Goal: Entertainment & Leisure: Consume media (video, audio)

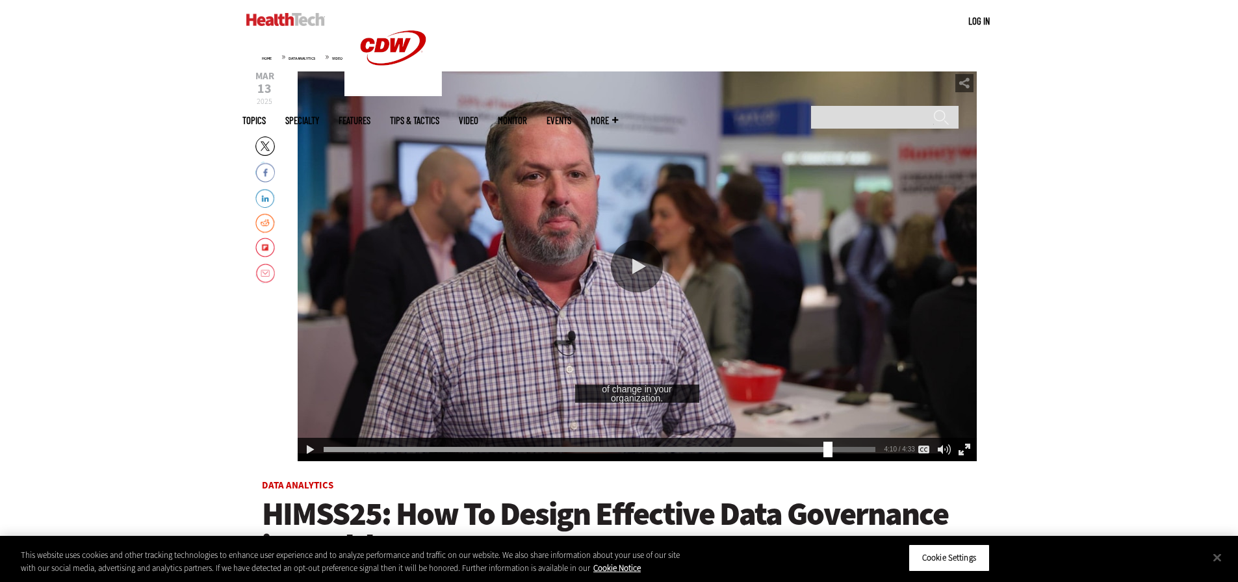
click at [632, 268] on div "Play or Pause Video" at bounding box center [637, 266] width 52 height 52
click at [803, 447] on div "4:11" at bounding box center [602, 447] width 557 height 1
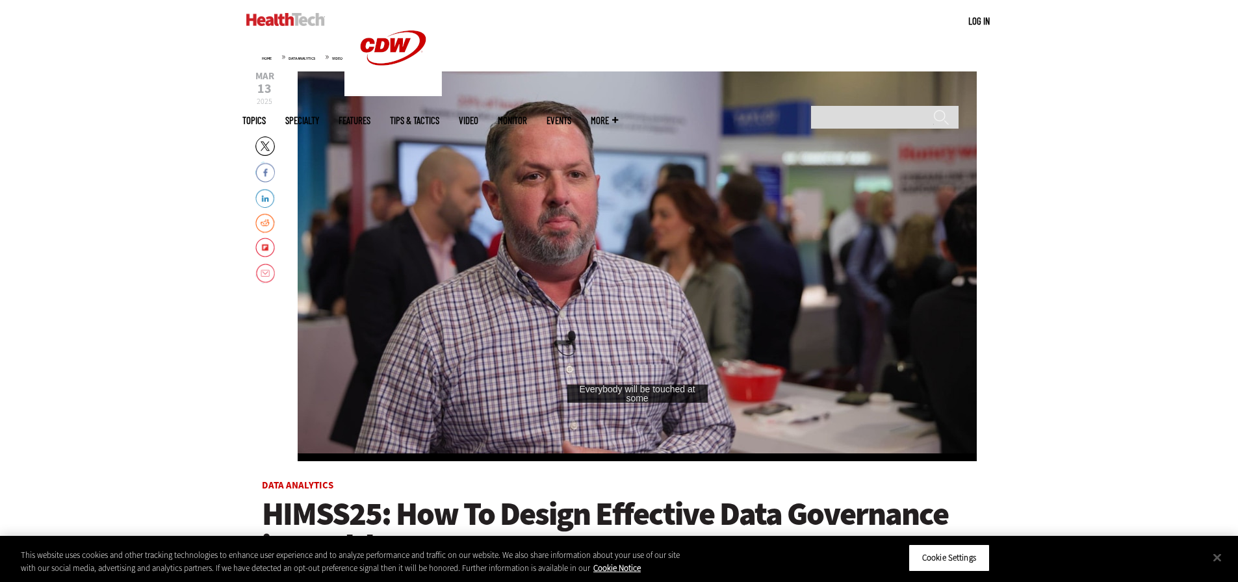
click at [710, 263] on div "Video viewer" at bounding box center [637, 266] width 679 height 390
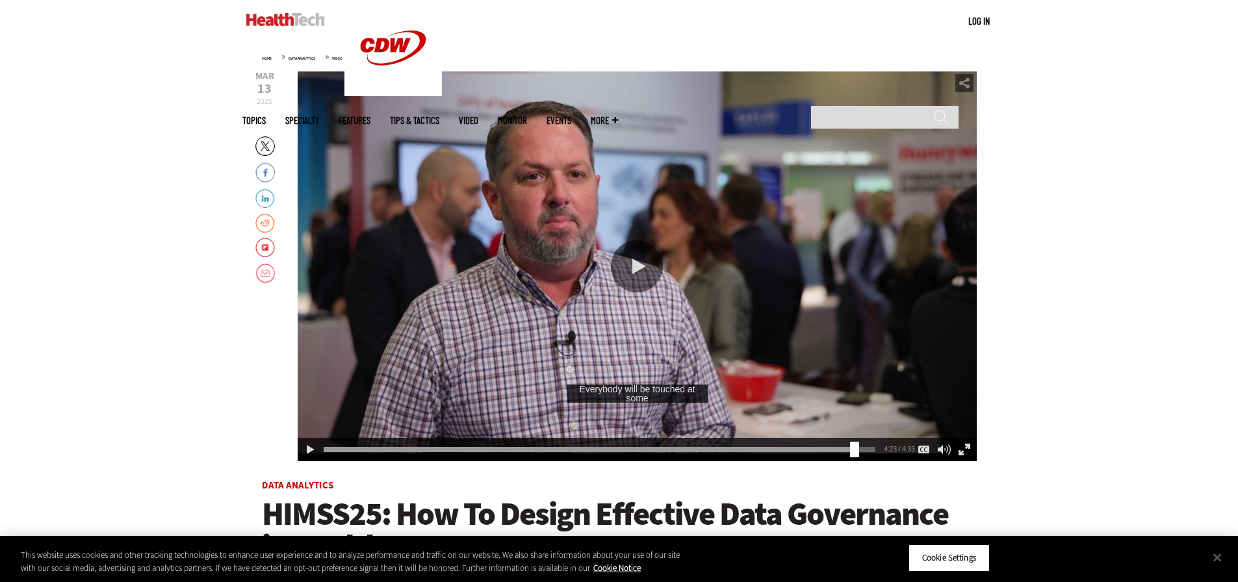
click at [642, 260] on div "Play or Pause Video" at bounding box center [637, 266] width 52 height 52
click at [801, 448] on div "4:24" at bounding box center [602, 447] width 557 height 1
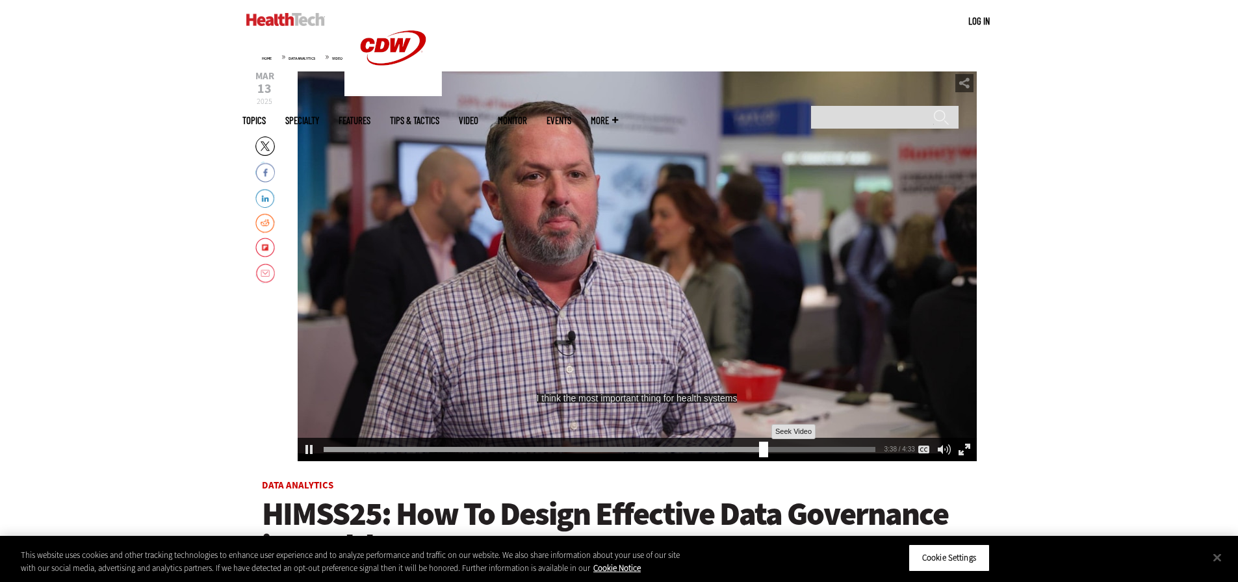
click at [759, 448] on div "3:38" at bounding box center [602, 447] width 557 height 1
click at [629, 448] on div "3:55" at bounding box center [602, 447] width 557 height 1
click at [589, 448] on div "2:37" at bounding box center [602, 447] width 557 height 1
click at [573, 448] on div "2:15" at bounding box center [602, 447] width 557 height 1
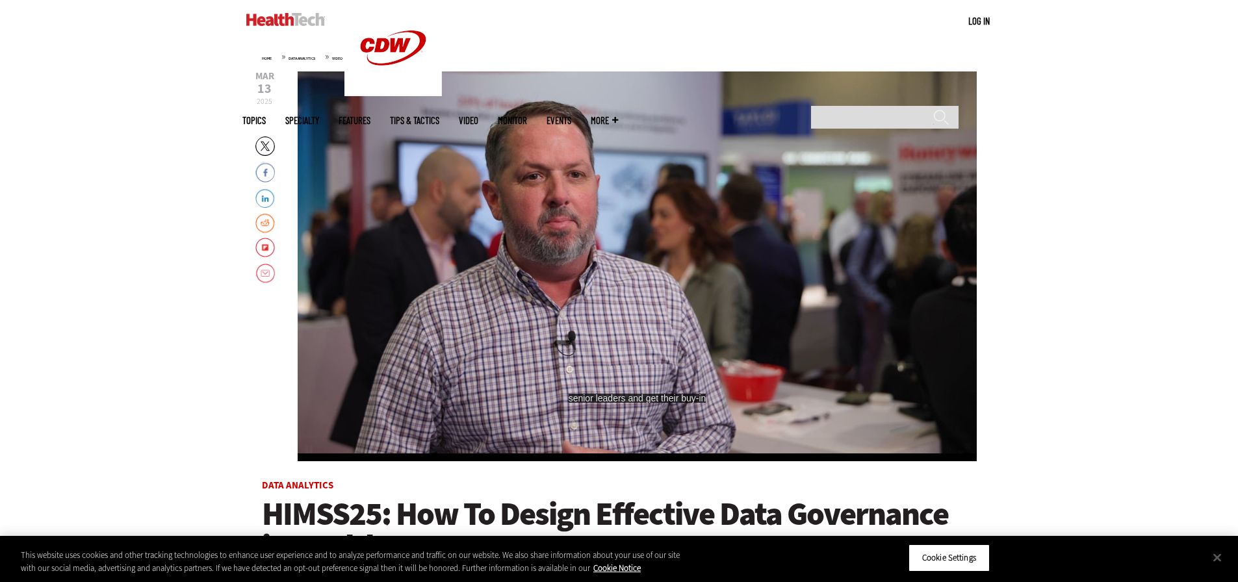
click at [643, 237] on div "Video viewer" at bounding box center [637, 266] width 679 height 390
click at [608, 292] on div "Video viewer" at bounding box center [637, 266] width 679 height 390
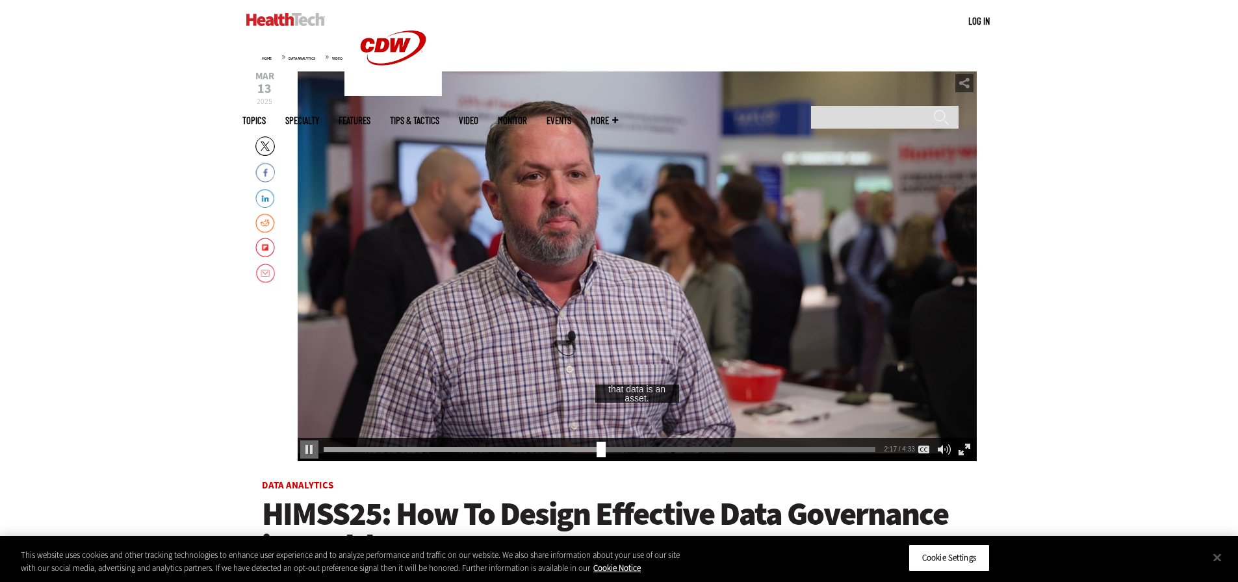
click at [599, 324] on div "Video viewer" at bounding box center [637, 266] width 679 height 390
click at [716, 293] on div "Video viewer" at bounding box center [637, 266] width 679 height 390
click at [712, 291] on div "Video viewer" at bounding box center [637, 266] width 679 height 390
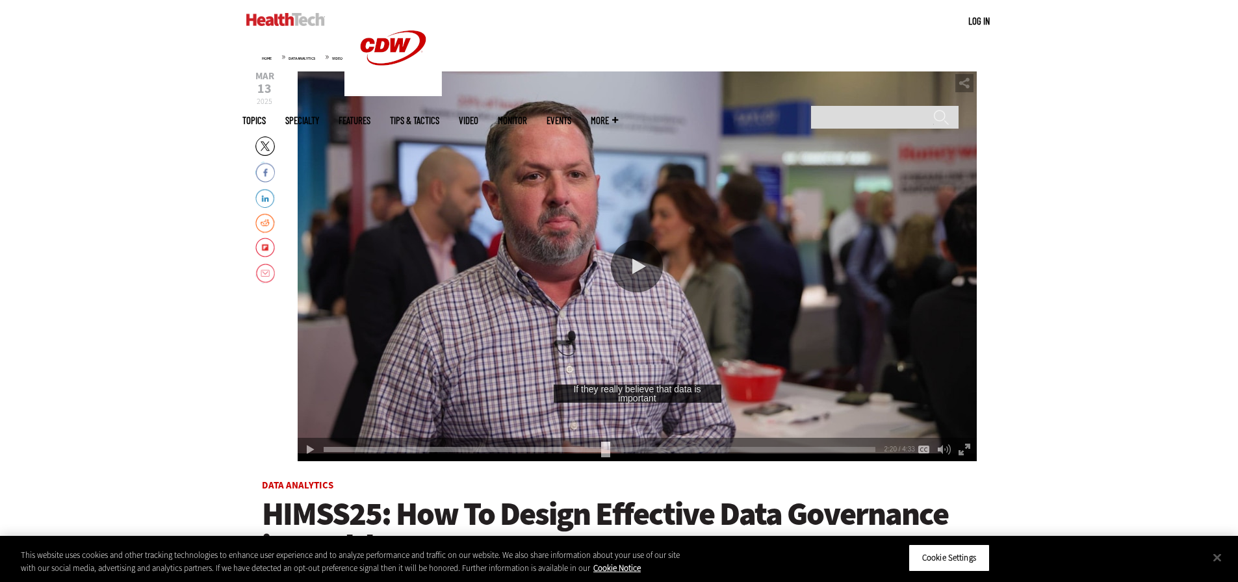
click at [653, 291] on div "Play or Pause Video" at bounding box center [637, 266] width 52 height 52
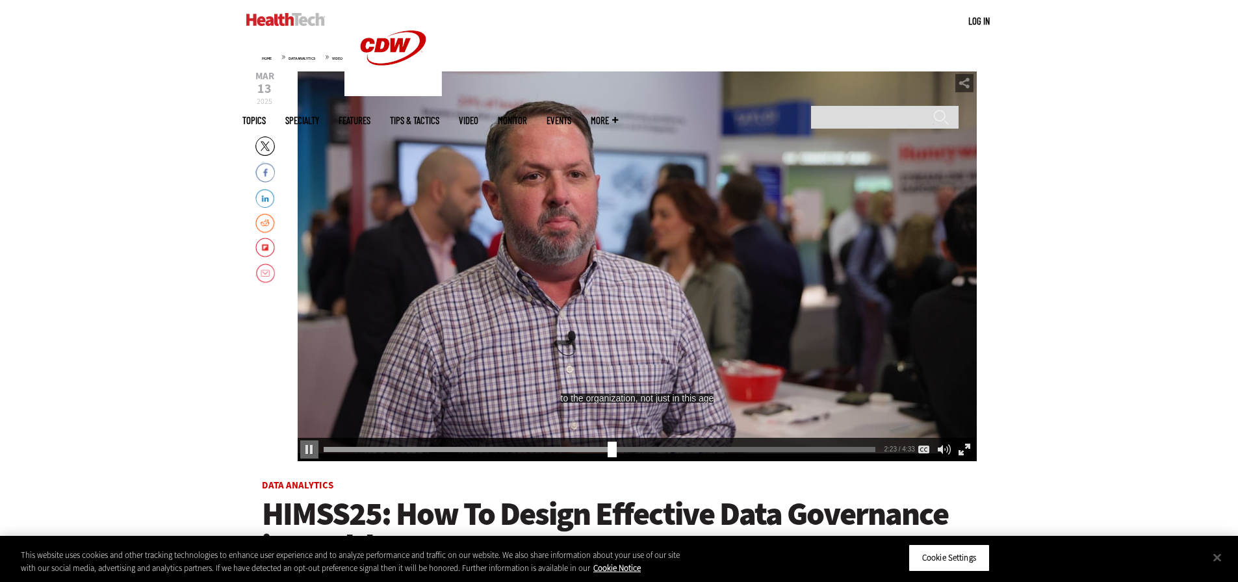
click at [654, 295] on div "Video viewer" at bounding box center [637, 266] width 679 height 390
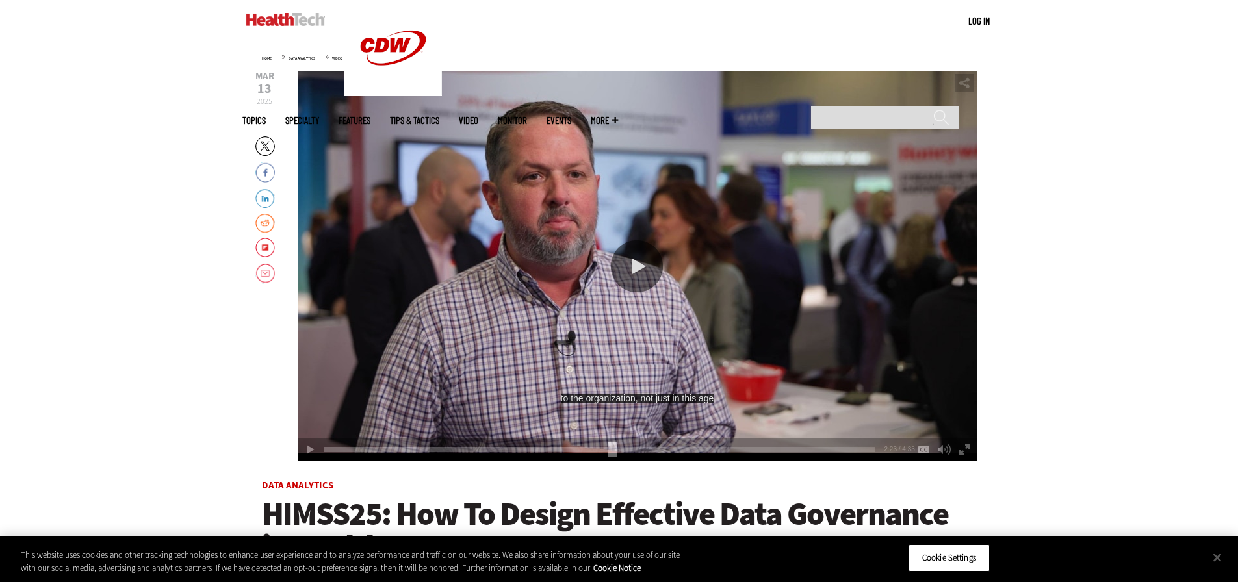
click at [672, 267] on div "Video viewer" at bounding box center [637, 266] width 679 height 390
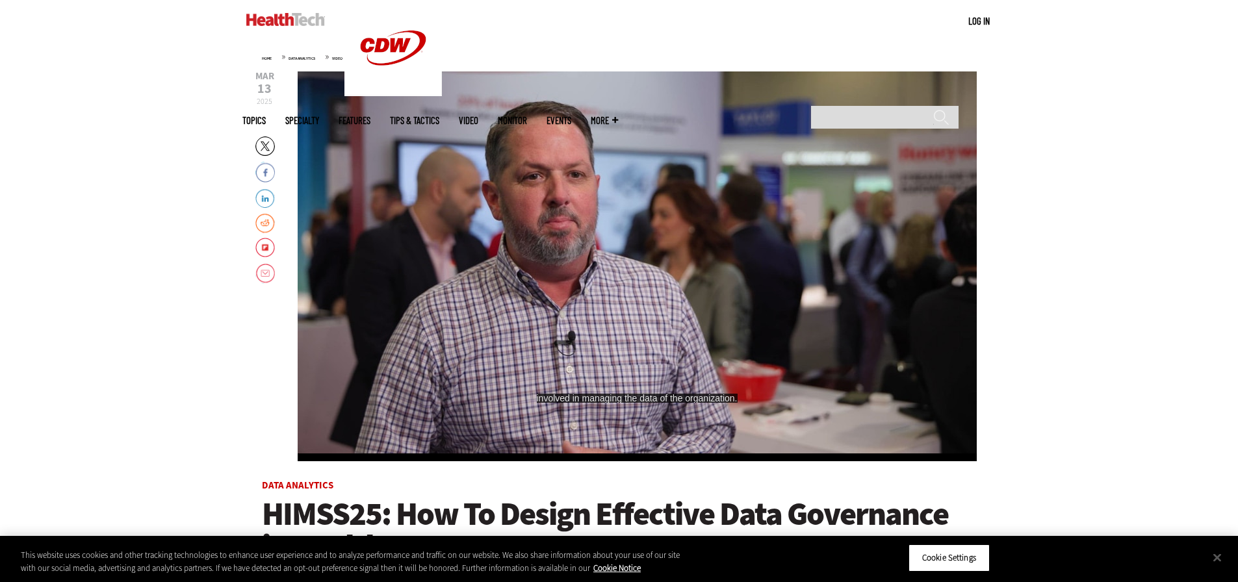
click at [715, 282] on div "Video viewer" at bounding box center [637, 266] width 679 height 390
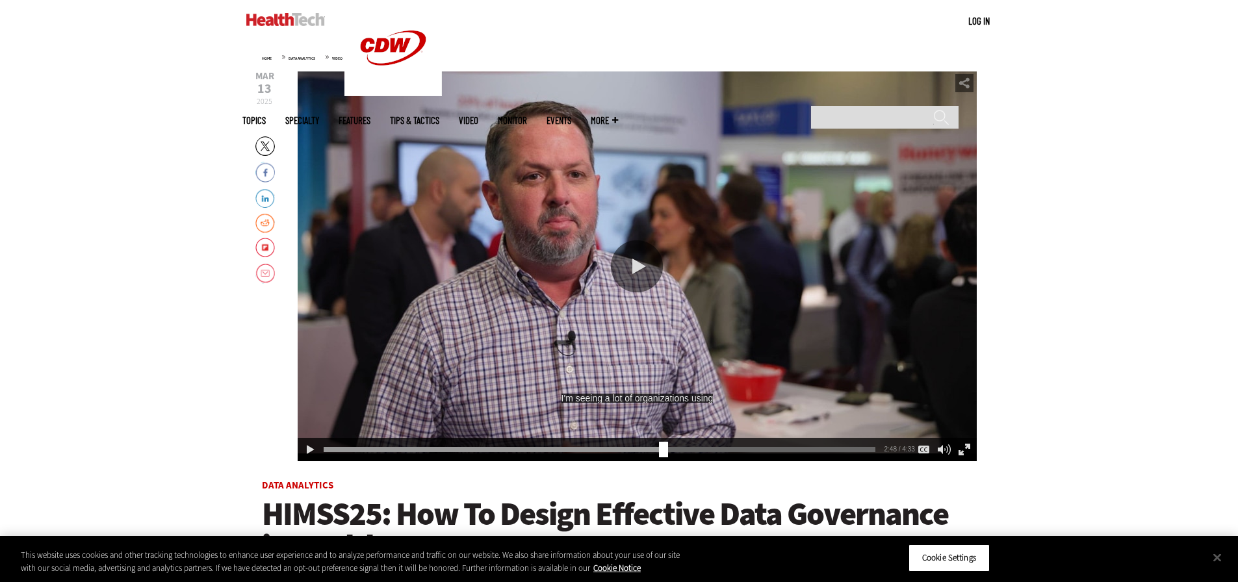
click at [636, 269] on div "Play or Pause Video" at bounding box center [637, 266] width 52 height 52
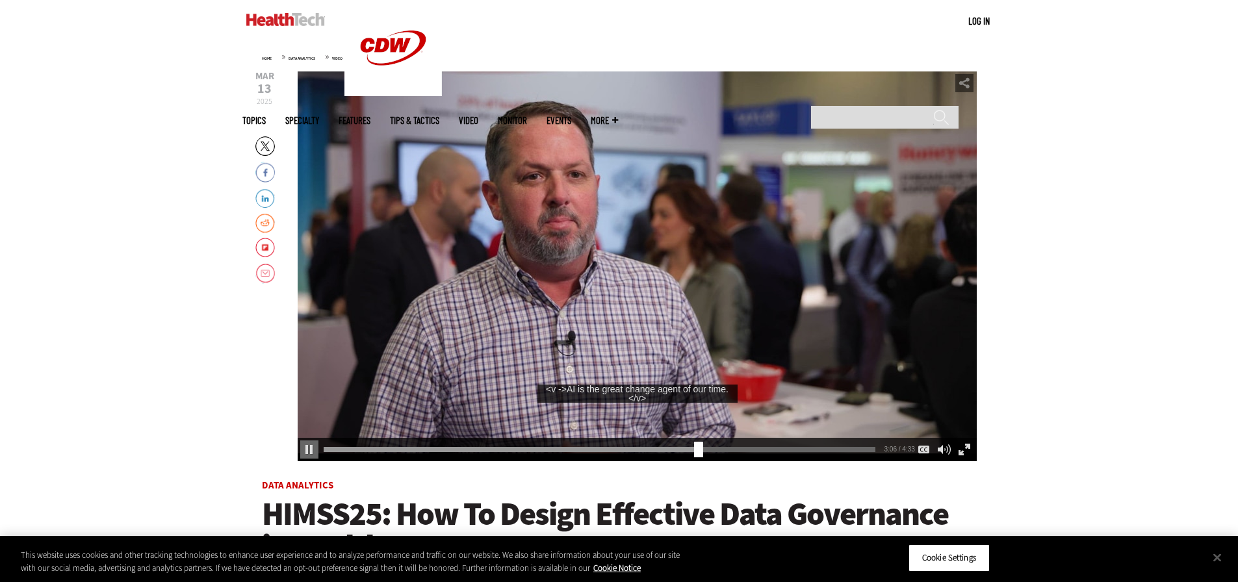
click at [677, 270] on div "Video viewer" at bounding box center [637, 266] width 679 height 390
click at [616, 448] on div "3:06" at bounding box center [602, 447] width 557 height 1
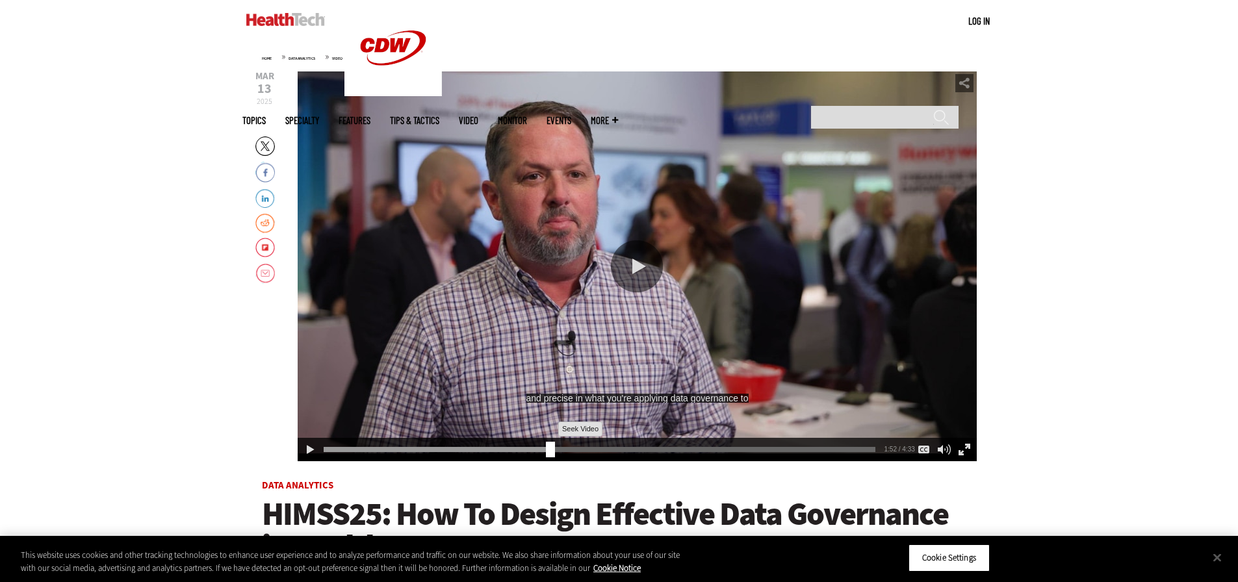
click at [545, 448] on div "1:52" at bounding box center [602, 447] width 557 height 1
click at [622, 255] on div "Play or Pause Video" at bounding box center [637, 266] width 52 height 52
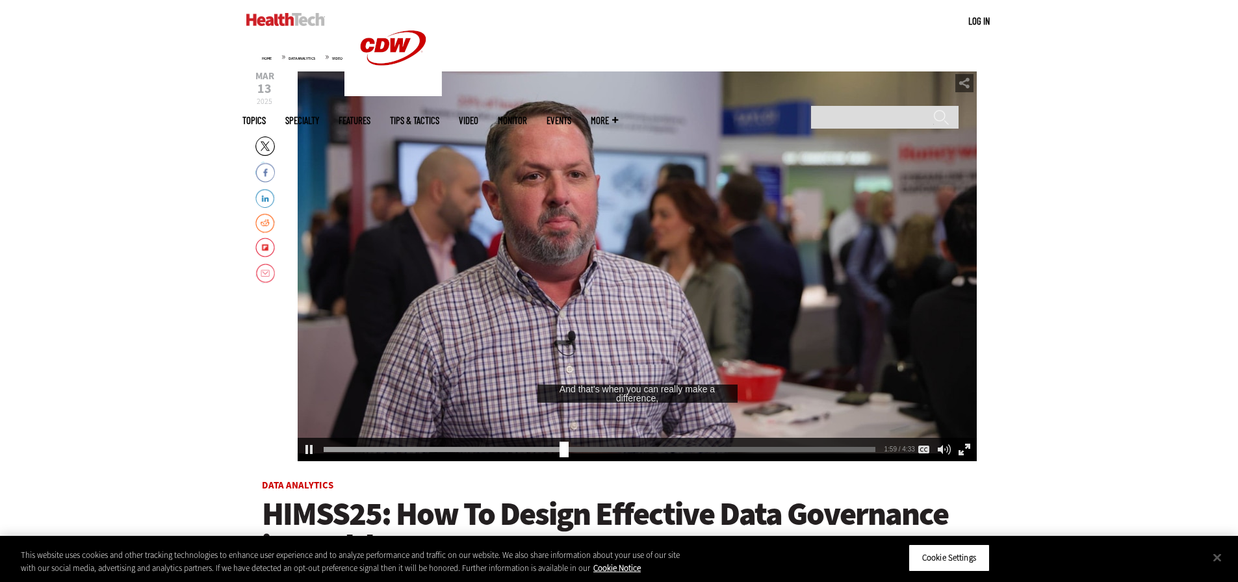
click at [679, 319] on div "Video viewer" at bounding box center [637, 266] width 679 height 390
click at [603, 278] on div "Video viewer" at bounding box center [637, 266] width 679 height 390
click at [519, 447] on div "2:02 2:02 / 4:33 AUDIO [Original]" at bounding box center [637, 449] width 679 height 23
click at [507, 448] on div "2:02" at bounding box center [602, 447] width 557 height 1
click at [522, 448] on div "1:41" at bounding box center [602, 447] width 557 height 1
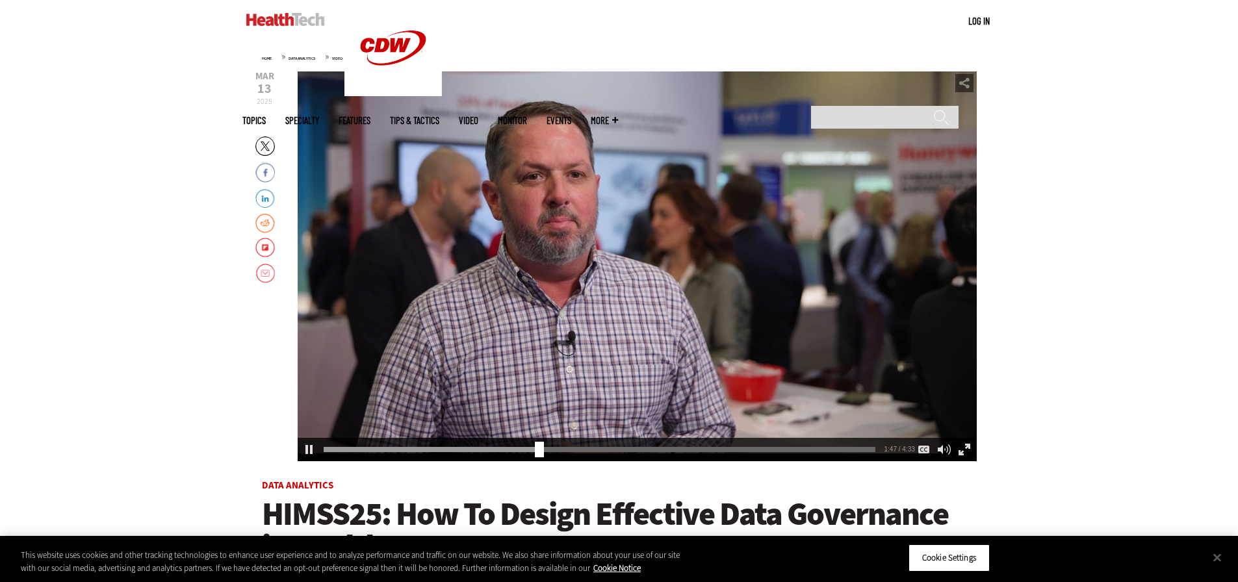
click at [672, 274] on div "Video viewer" at bounding box center [637, 266] width 679 height 390
click at [635, 275] on div "Play or Pause Video" at bounding box center [637, 266] width 52 height 52
click at [739, 262] on div "Video viewer" at bounding box center [637, 266] width 679 height 390
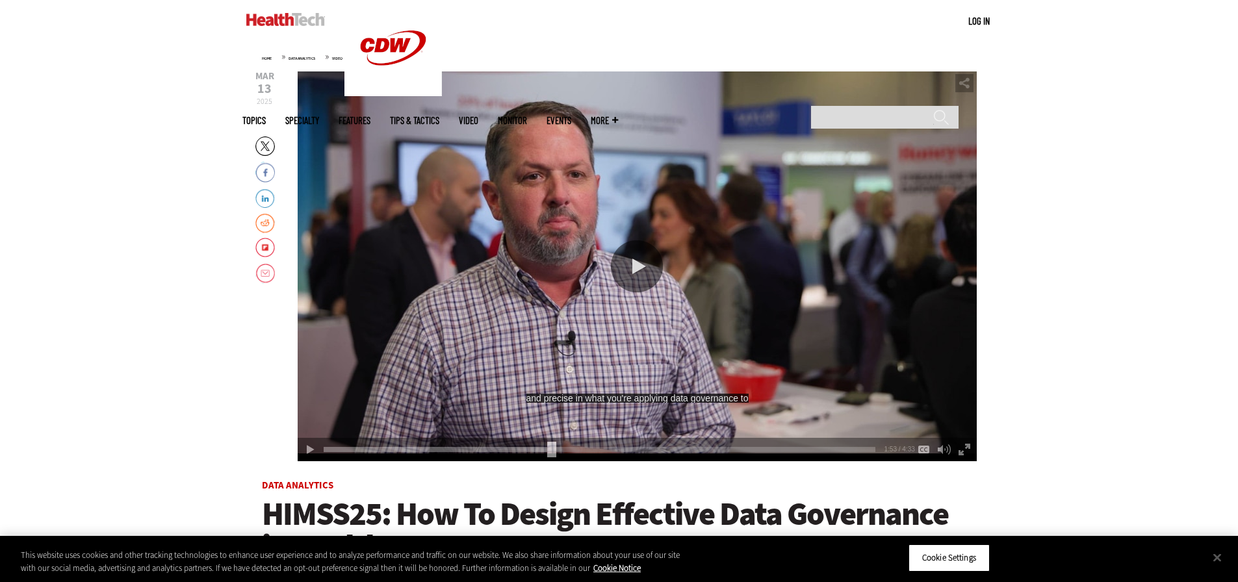
click at [660, 274] on div "Play or Pause Video" at bounding box center [637, 266] width 52 height 52
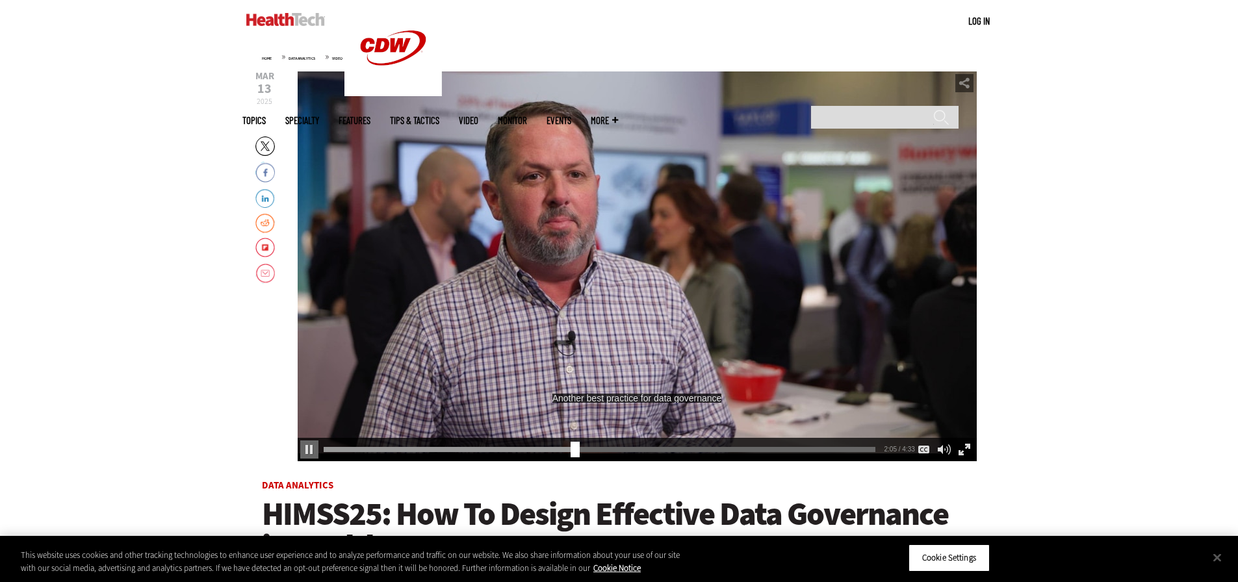
click at [692, 331] on div "Video viewer" at bounding box center [637, 266] width 679 height 390
